Goal: Complete application form

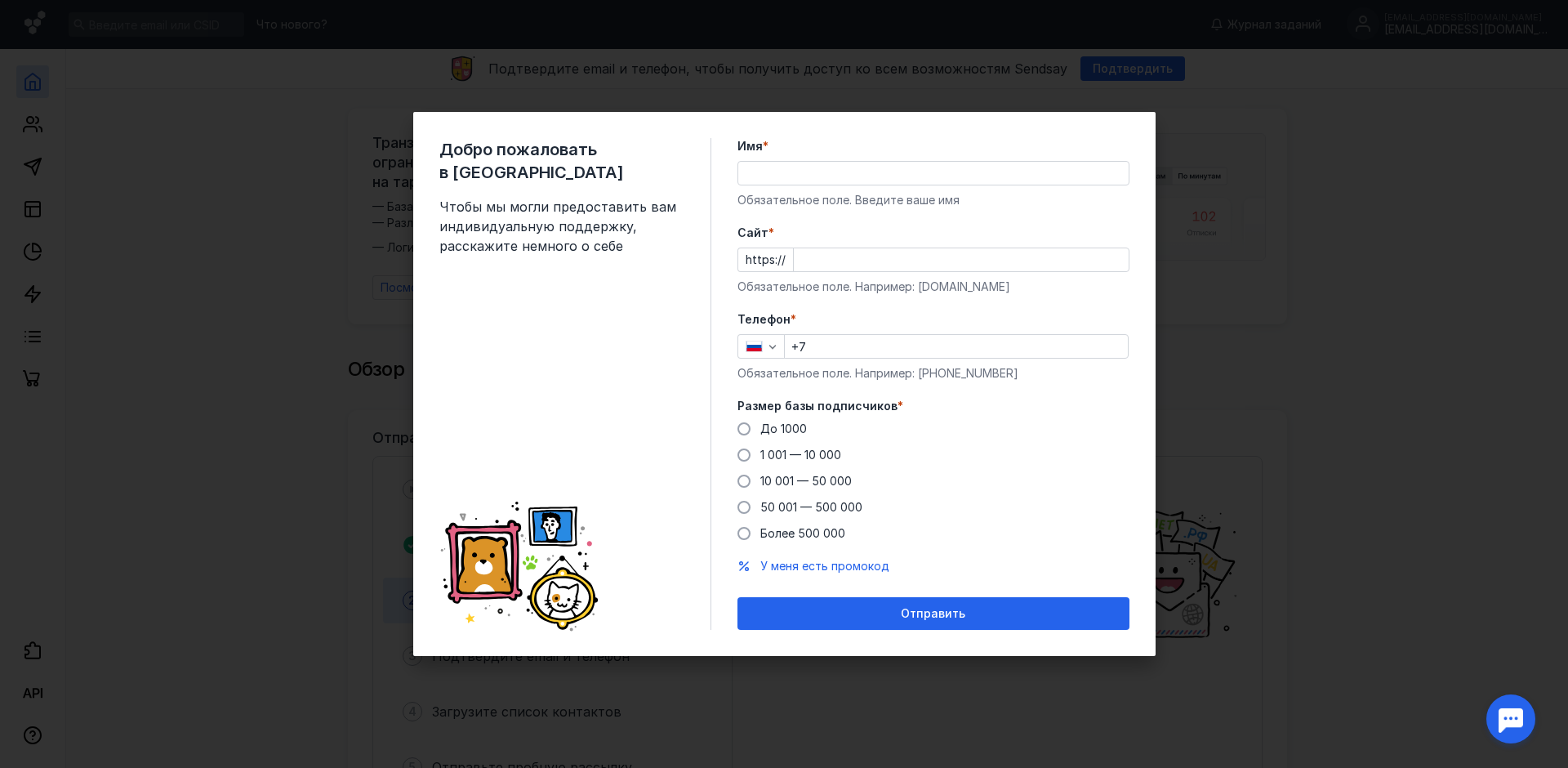
drag, startPoint x: 941, startPoint y: 199, endPoint x: 930, endPoint y: 233, distance: 35.7
click at [932, 232] on form "Имя * Обязательное поле. Введите ваше имя [PERSON_NAME] * https:// Обязательное…" at bounding box center [933, 383] width 392 height 491
click at [860, 184] on input "Имя *" at bounding box center [933, 173] width 390 height 23
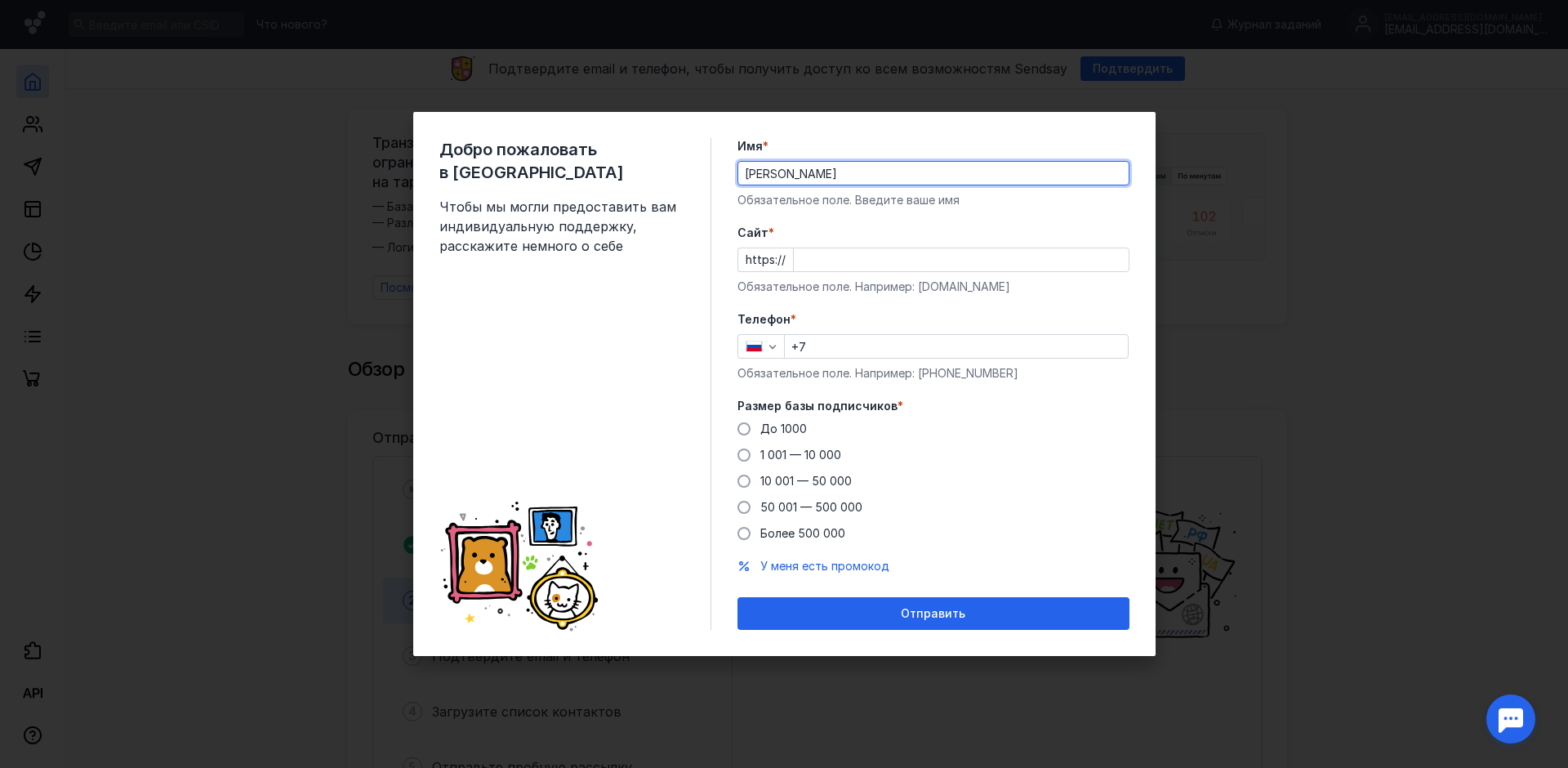
type input "[PERSON_NAME]"
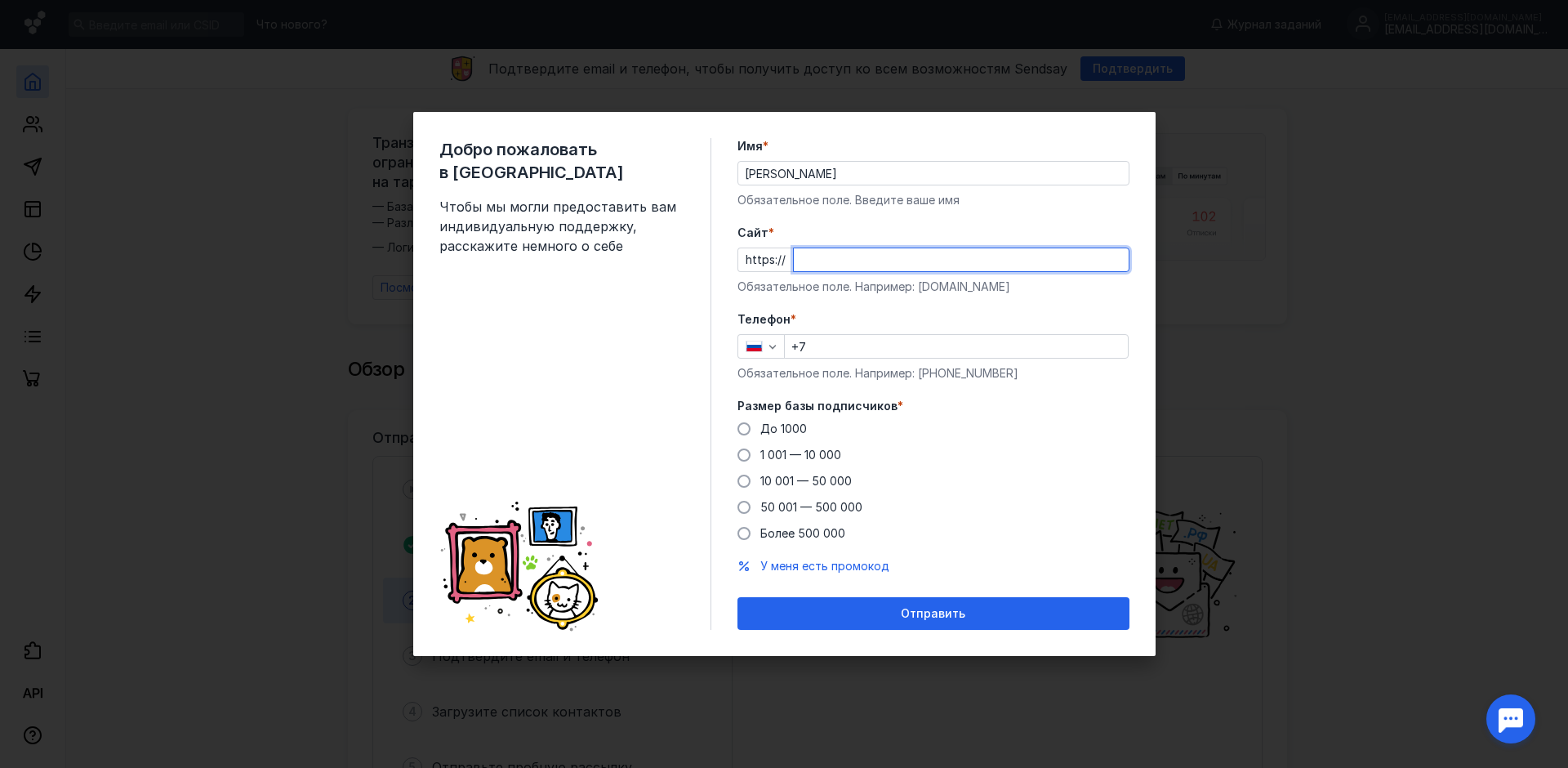
click at [873, 262] on input "Cайт *" at bounding box center [962, 260] width 335 height 23
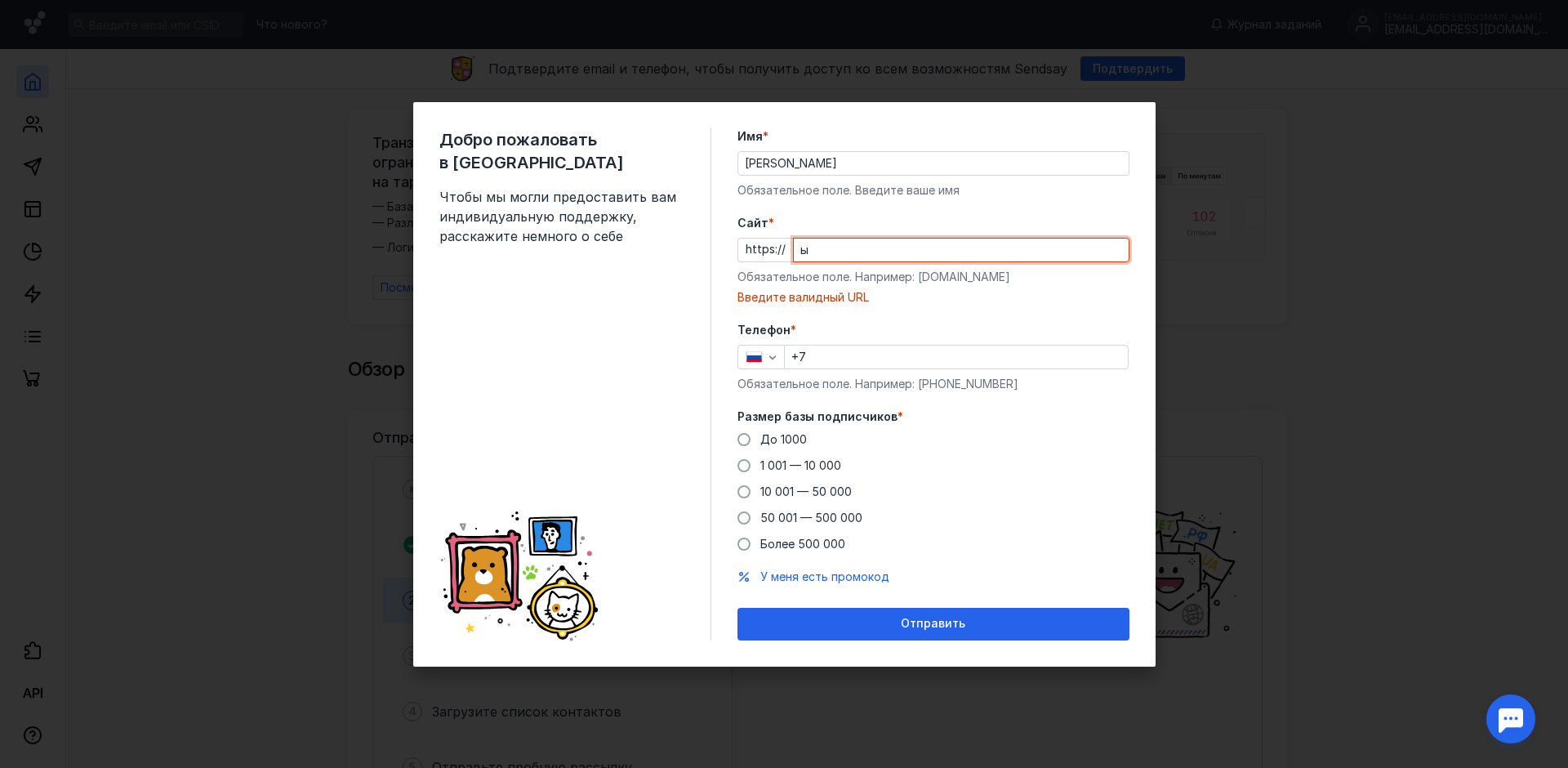
drag, startPoint x: 848, startPoint y: 258, endPoint x: 733, endPoint y: 239, distance: 116.6
click at [733, 239] on div "Добро пожаловать в Sendsay Чтобы мы могли предоставить вам индивидуальную подде…" at bounding box center [784, 384] width 743 height 565
paste input "svetholl"
drag, startPoint x: 857, startPoint y: 248, endPoint x: 702, endPoint y: 230, distance: 156.0
click at [703, 230] on div "Добро пожаловать в Sendsay Чтобы мы могли предоставить вам индивидуальную подде…" at bounding box center [784, 384] width 743 height 565
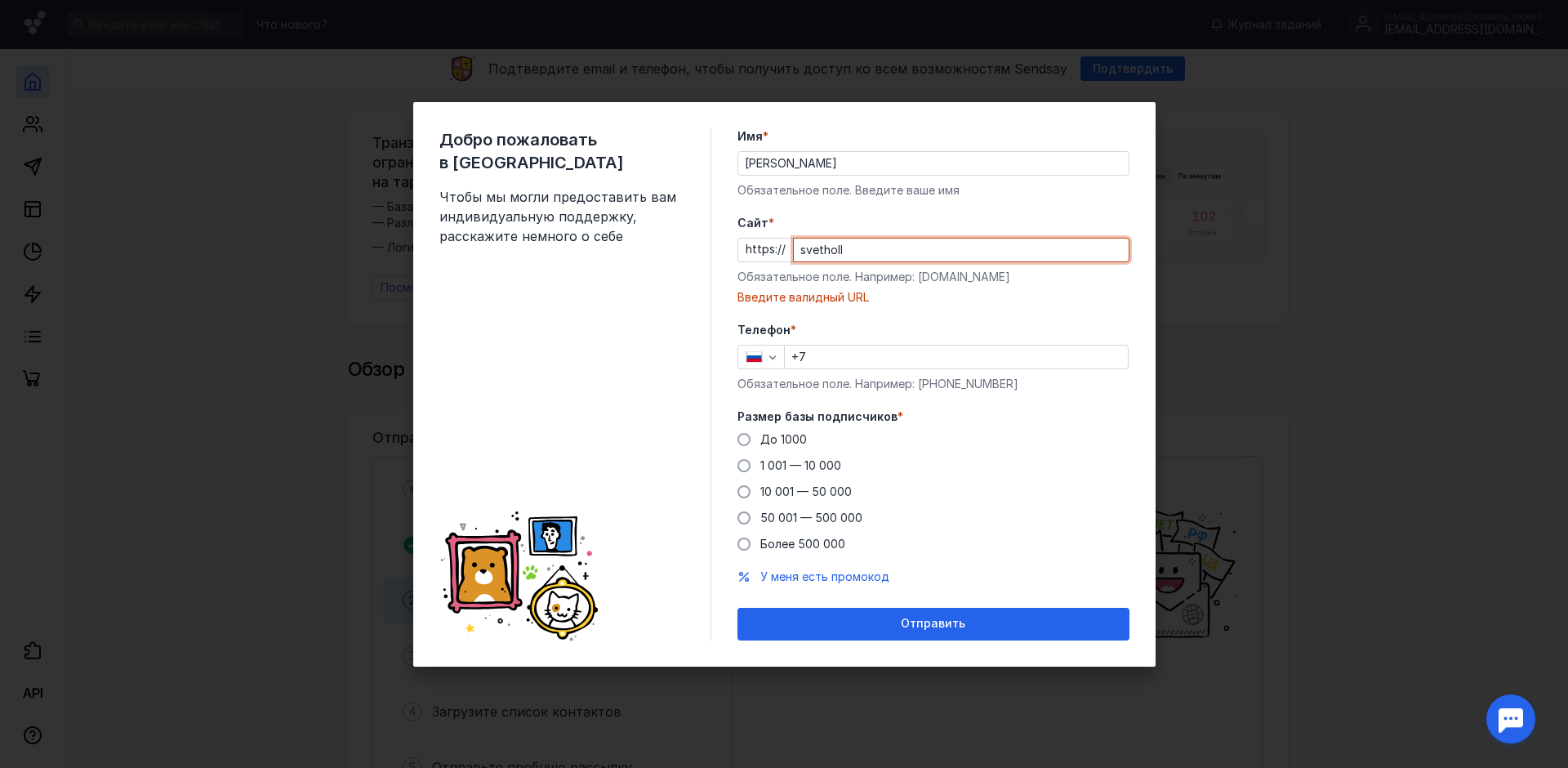
paste input ".ru"
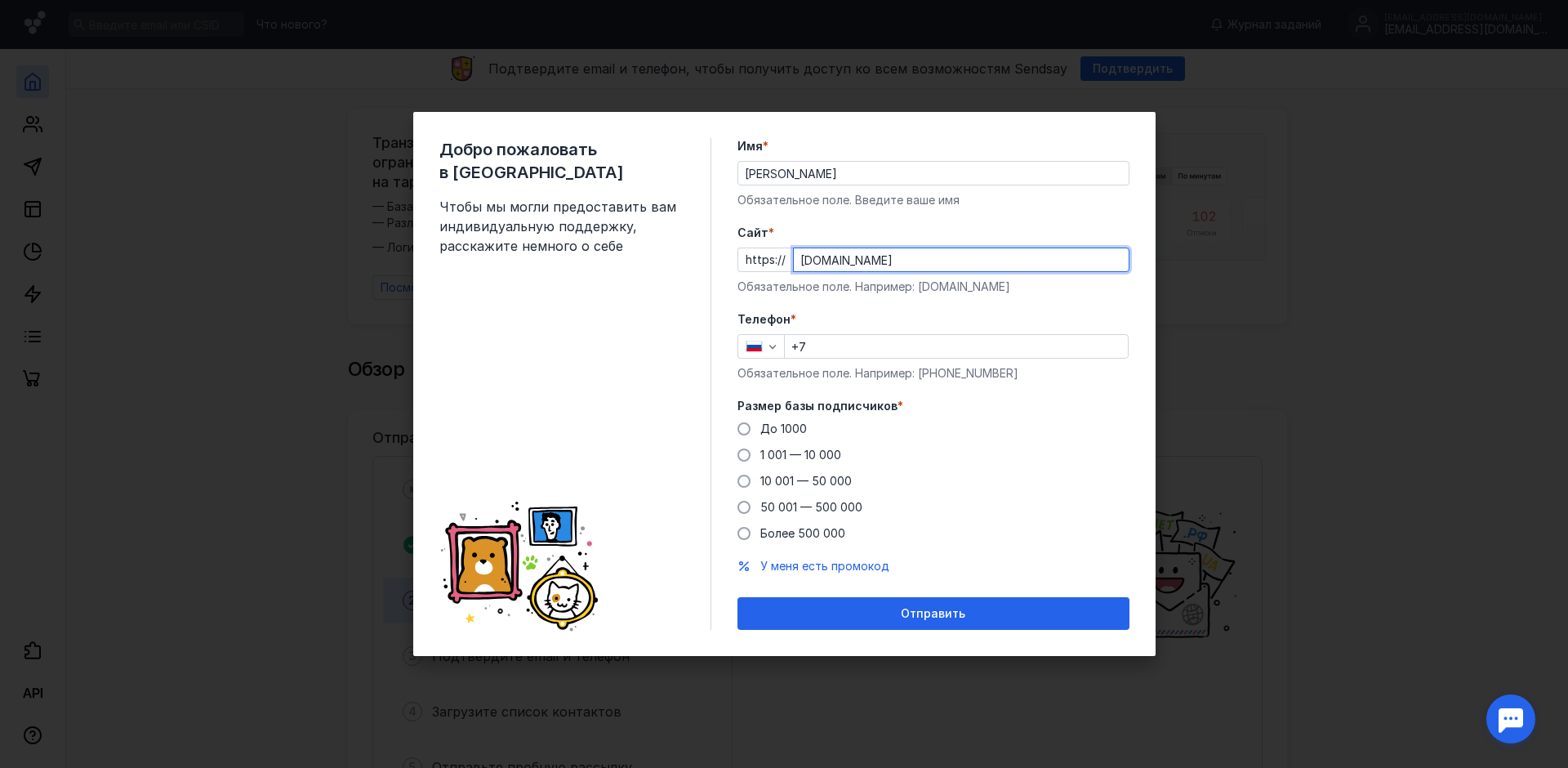
type input "[DOMAIN_NAME]"
click at [866, 351] on input "+7" at bounding box center [955, 346] width 343 height 23
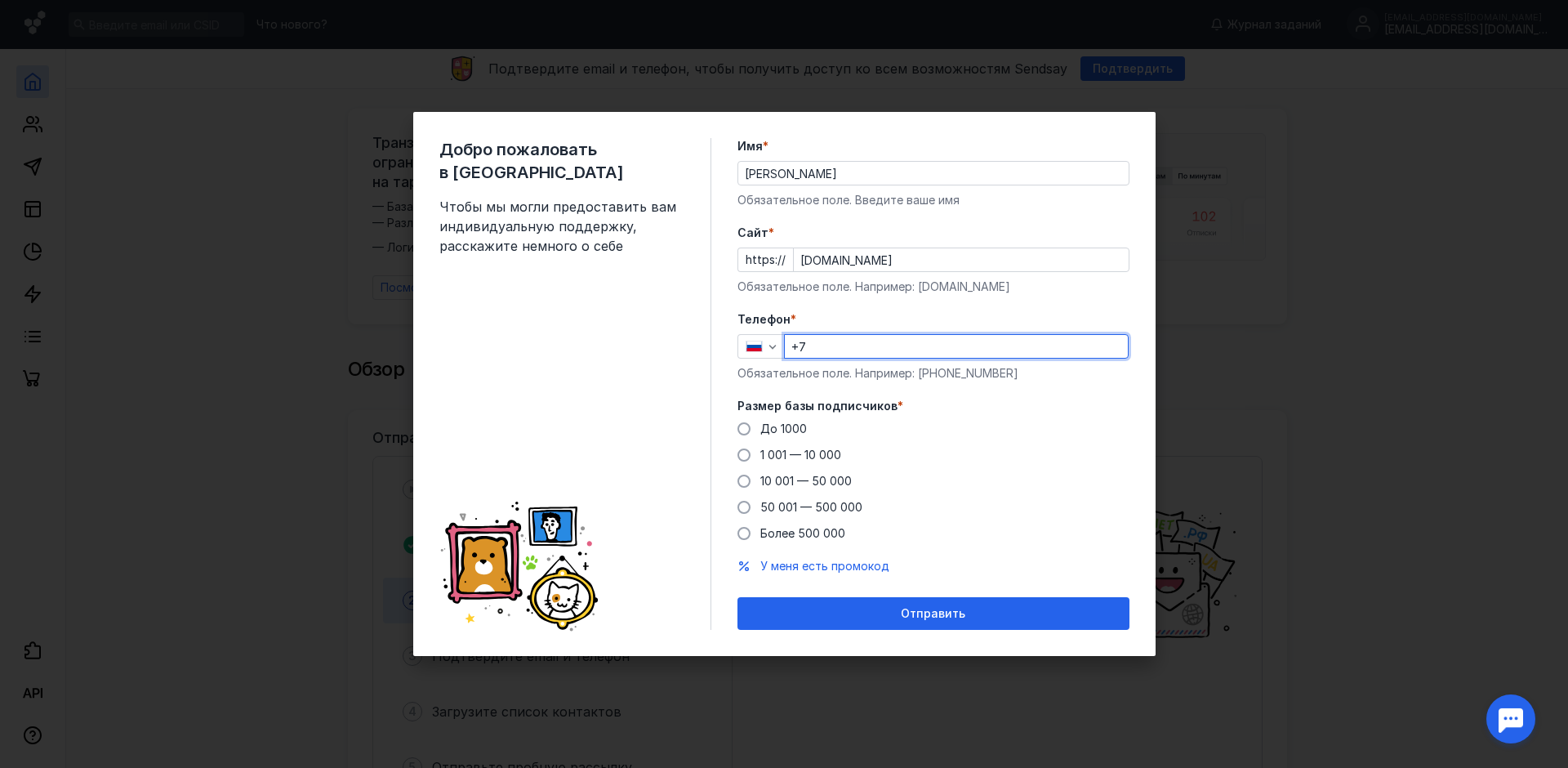
type input "[PHONE_NUMBER]"
click at [773, 430] on span "До 1000" at bounding box center [783, 429] width 46 height 14
click at [0, 0] on input "До 1000" at bounding box center [0, 0] width 0 height 0
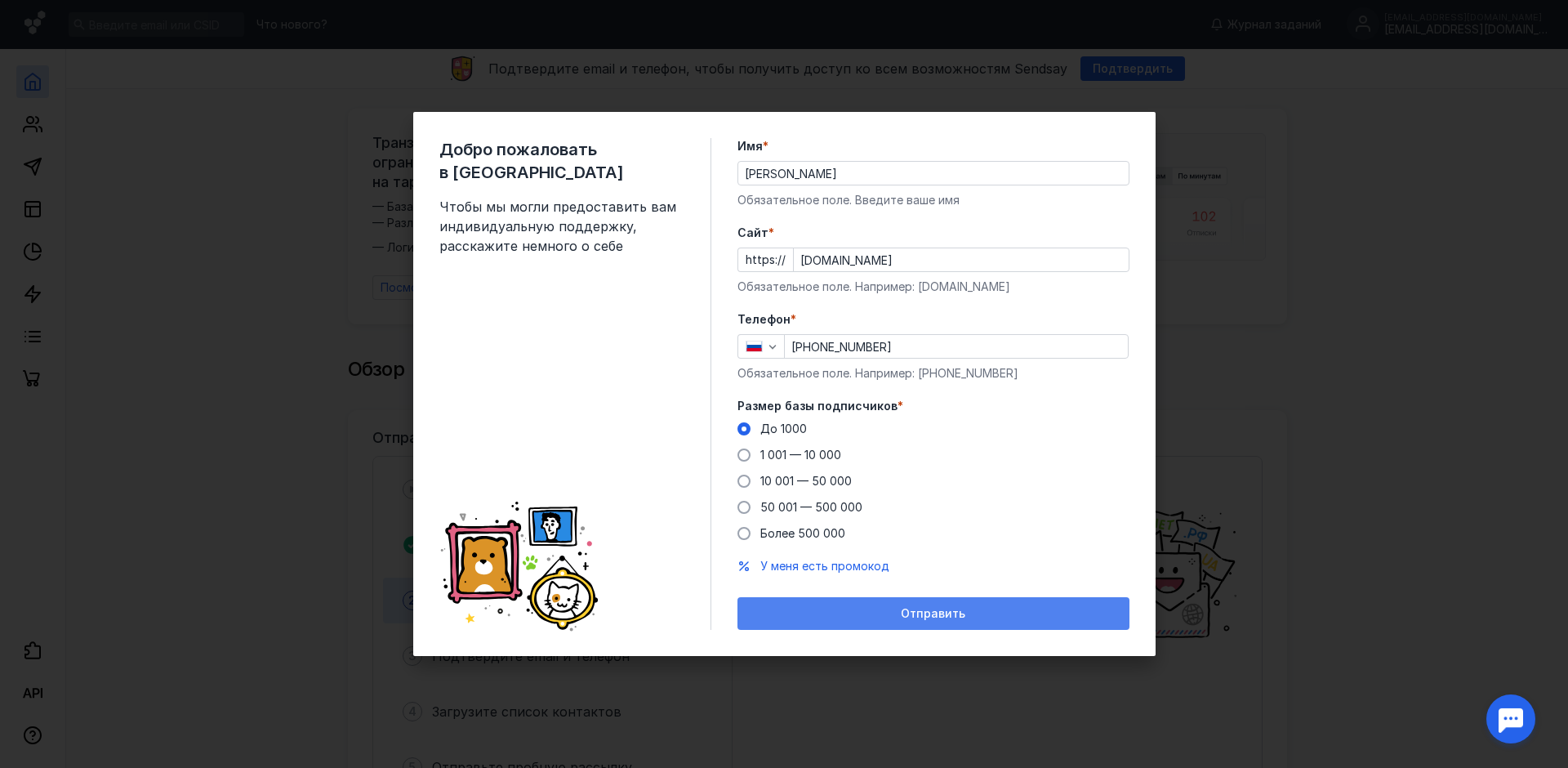
click at [912, 612] on span "Отправить" at bounding box center [933, 614] width 65 height 14
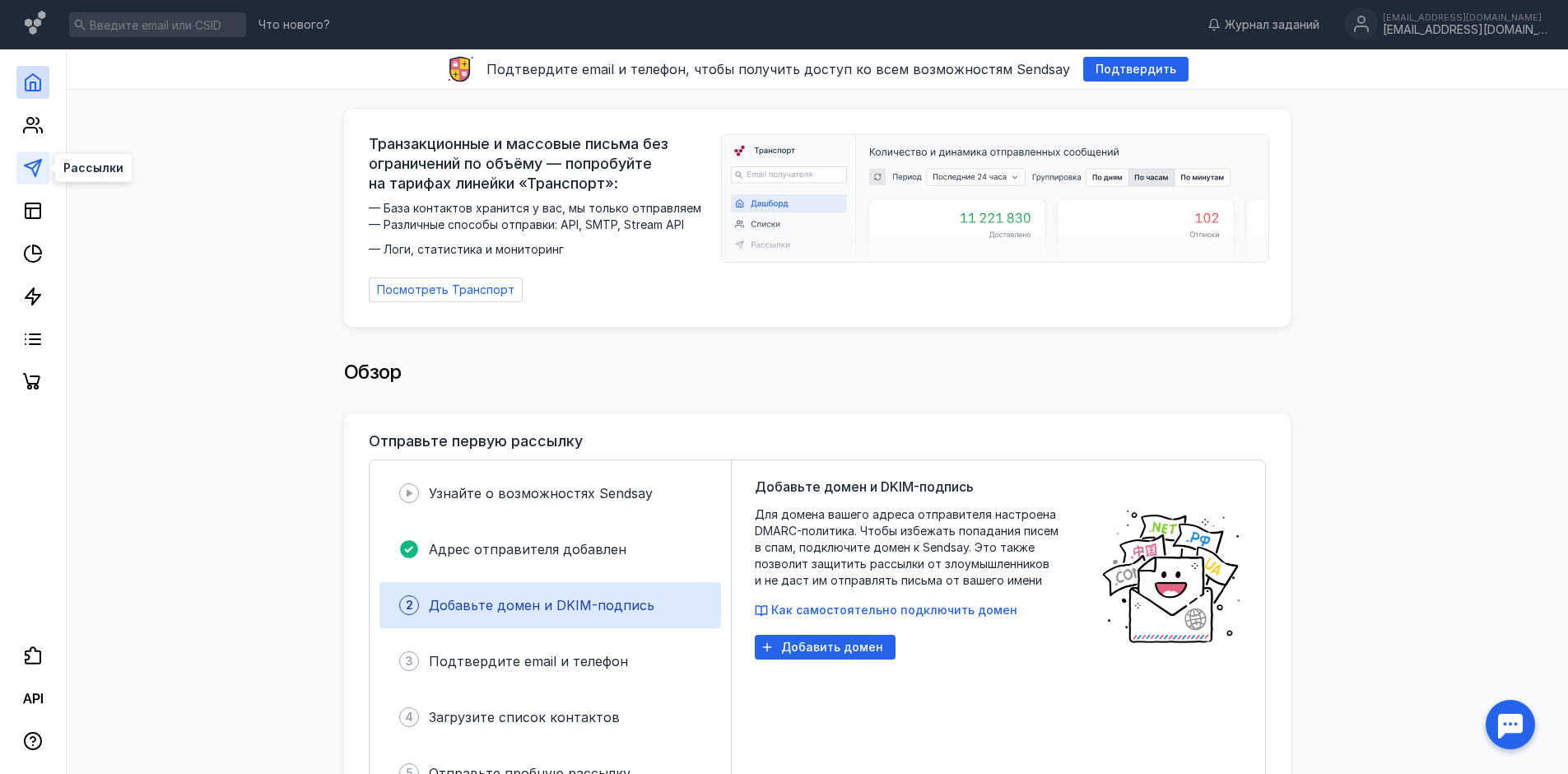
click at [40, 166] on polygon at bounding box center [33, 168] width 17 height 17
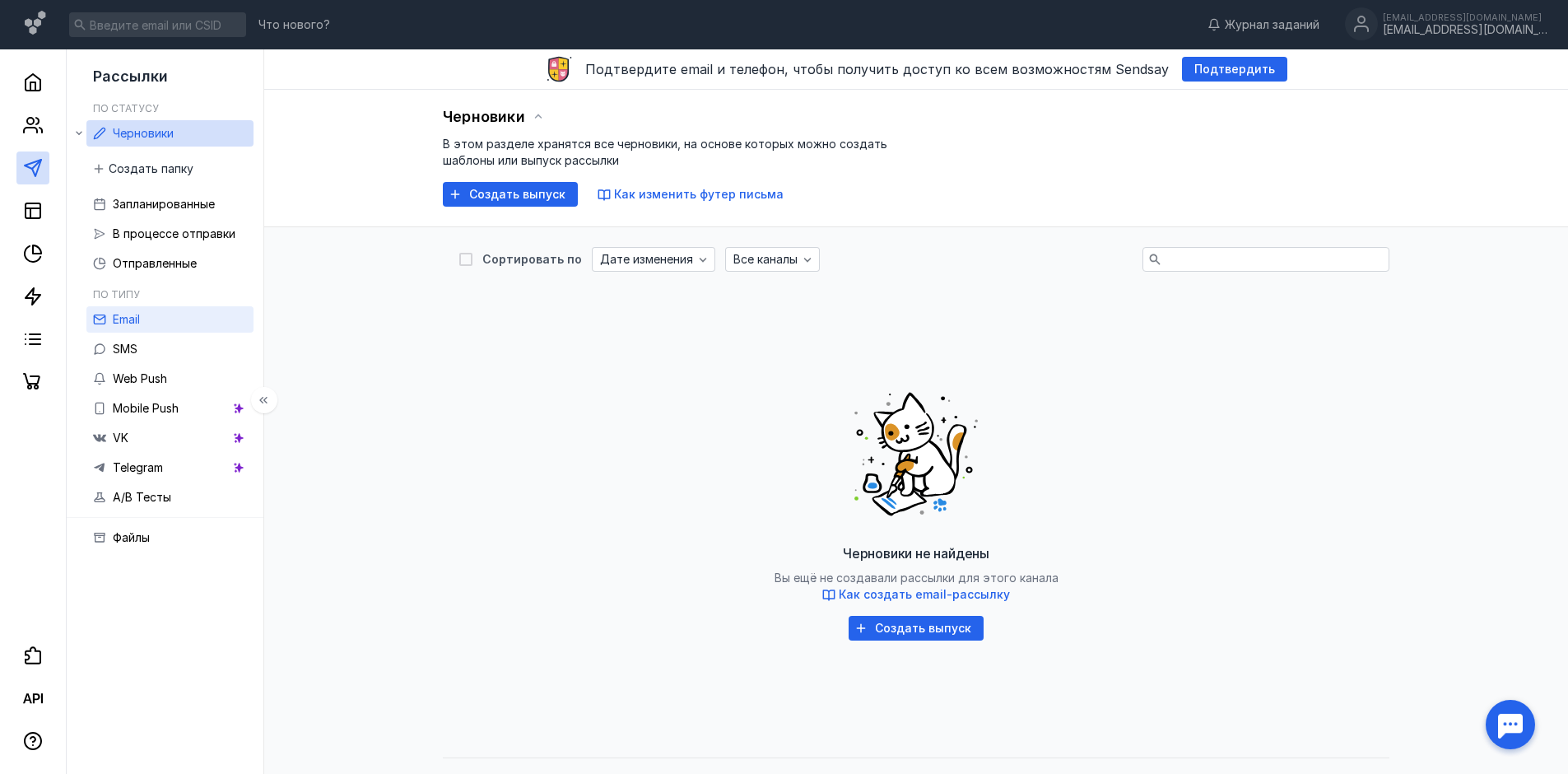
click at [161, 323] on link "Email" at bounding box center [170, 319] width 167 height 26
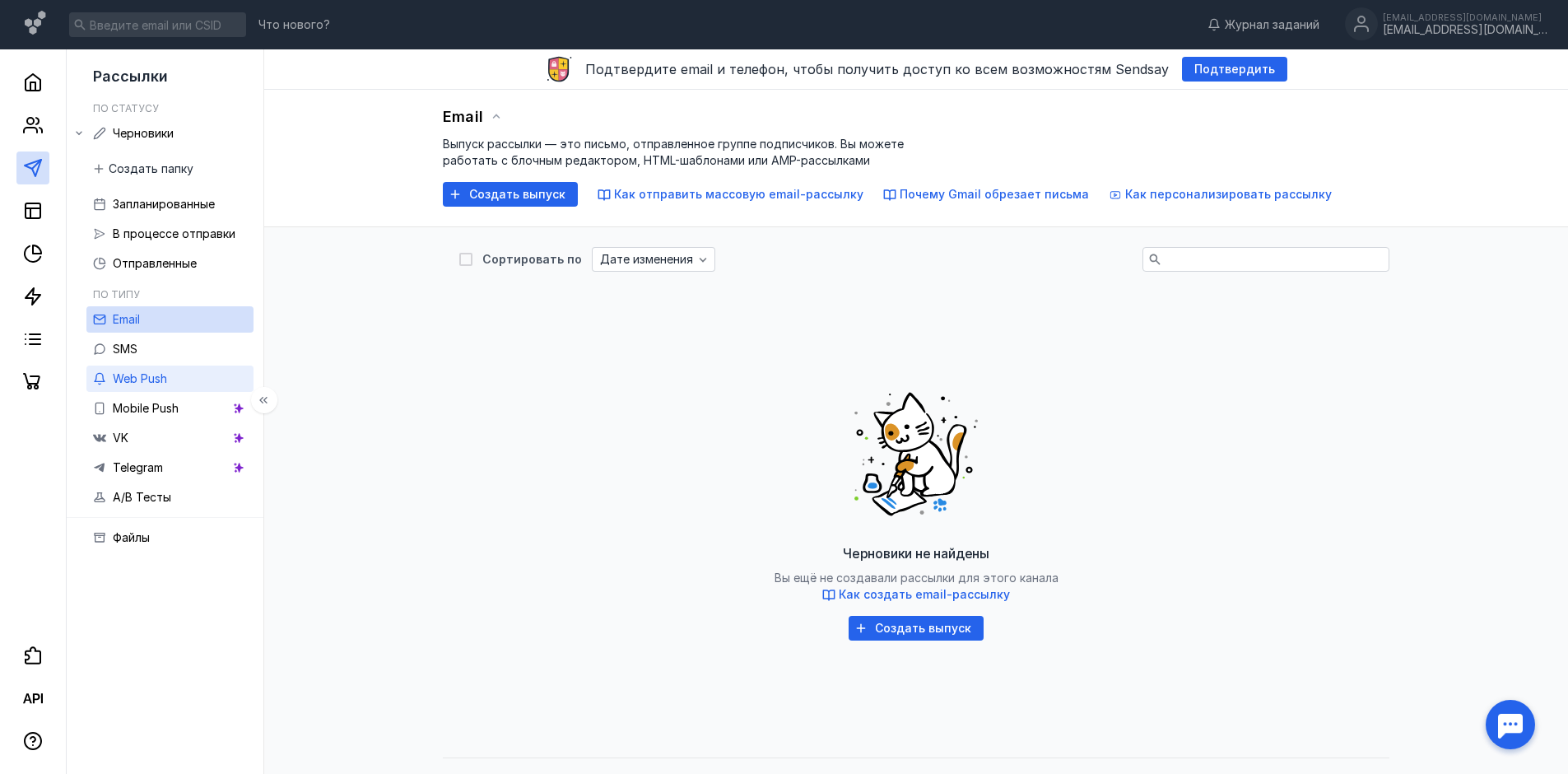
click at [197, 383] on link "Web Push" at bounding box center [170, 379] width 167 height 26
